Goal: Find specific page/section: Find specific page/section

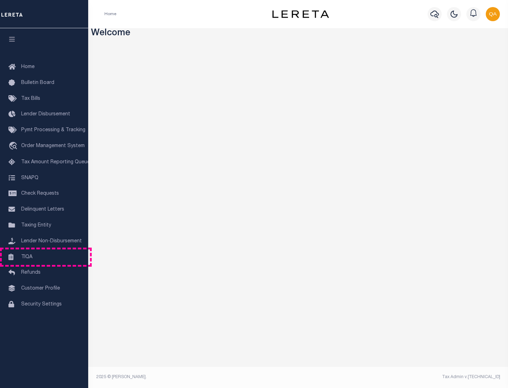
click at [44, 257] on link "TIQA" at bounding box center [44, 257] width 88 height 16
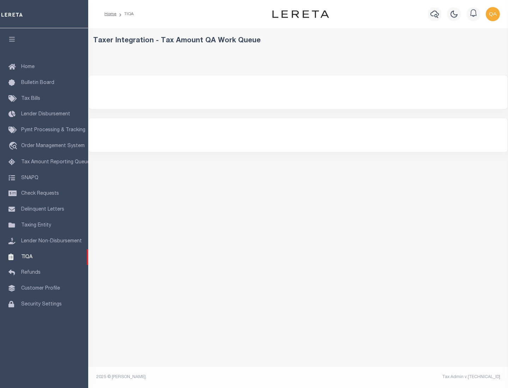
select select "200"
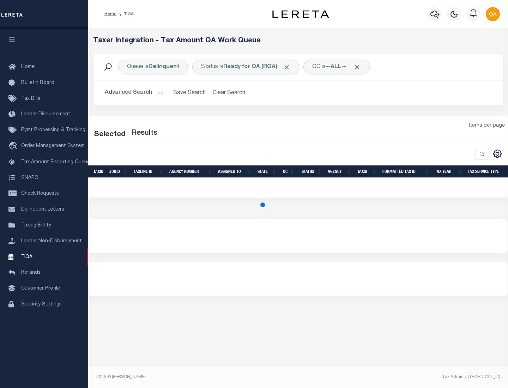
select select "200"
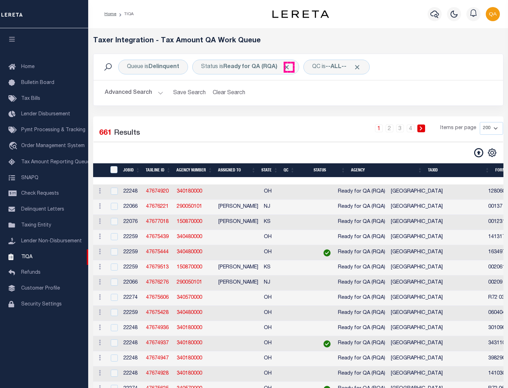
click at [289, 67] on span "Click to Remove" at bounding box center [286, 66] width 7 height 7
